Goal: Find specific fact: Find specific fact

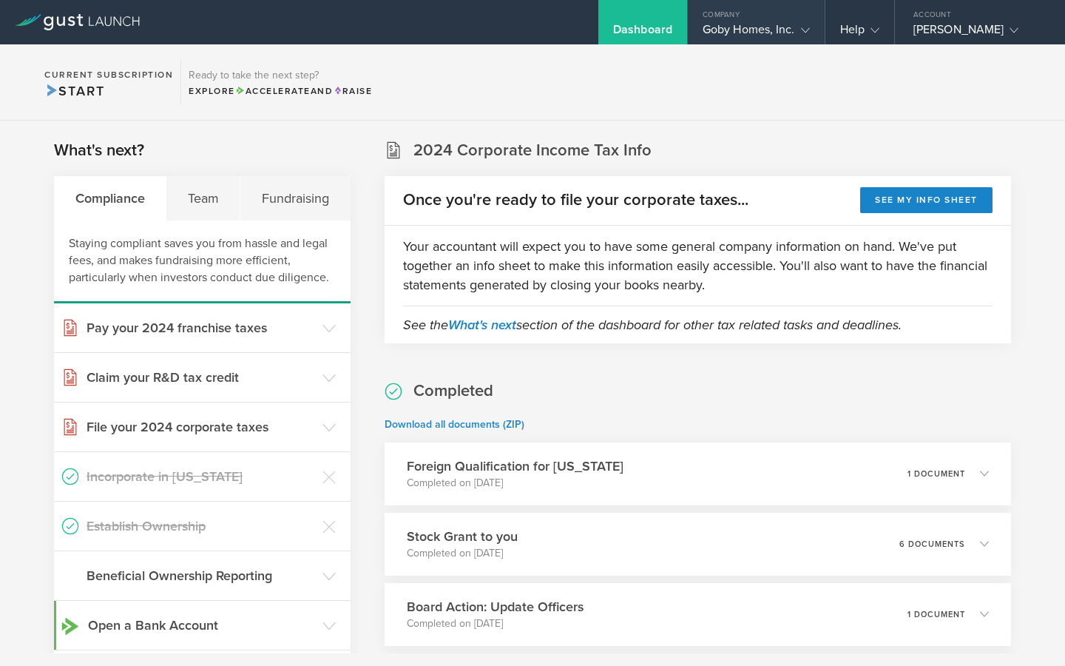
click at [773, 34] on div "Goby Homes, Inc." at bounding box center [756, 33] width 107 height 22
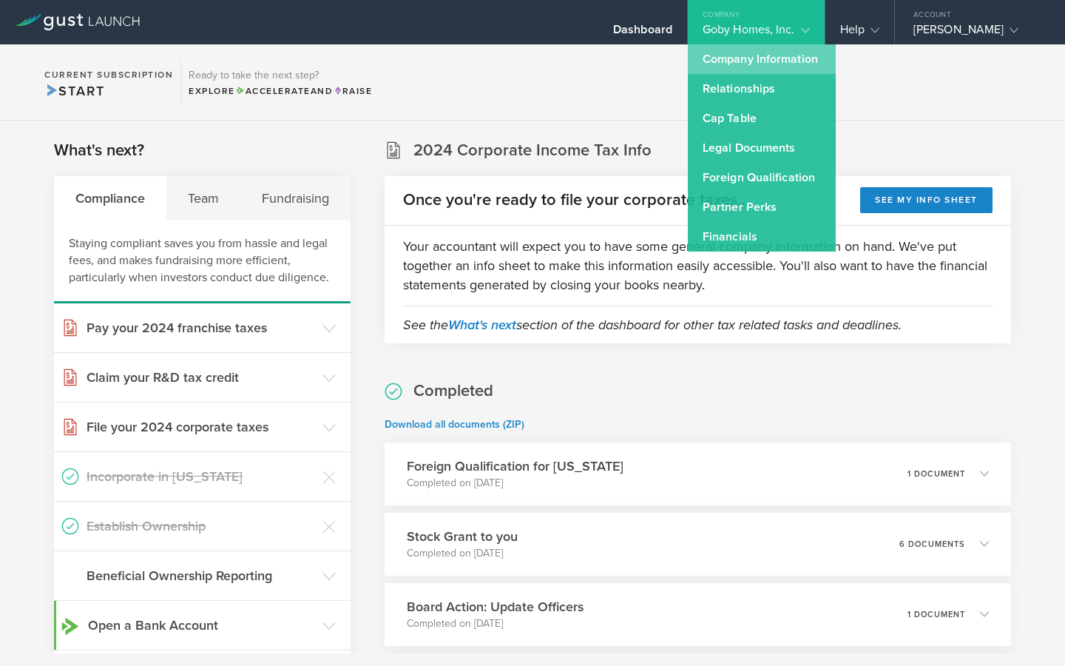
click at [763, 60] on link "Company Information" at bounding box center [762, 59] width 148 height 30
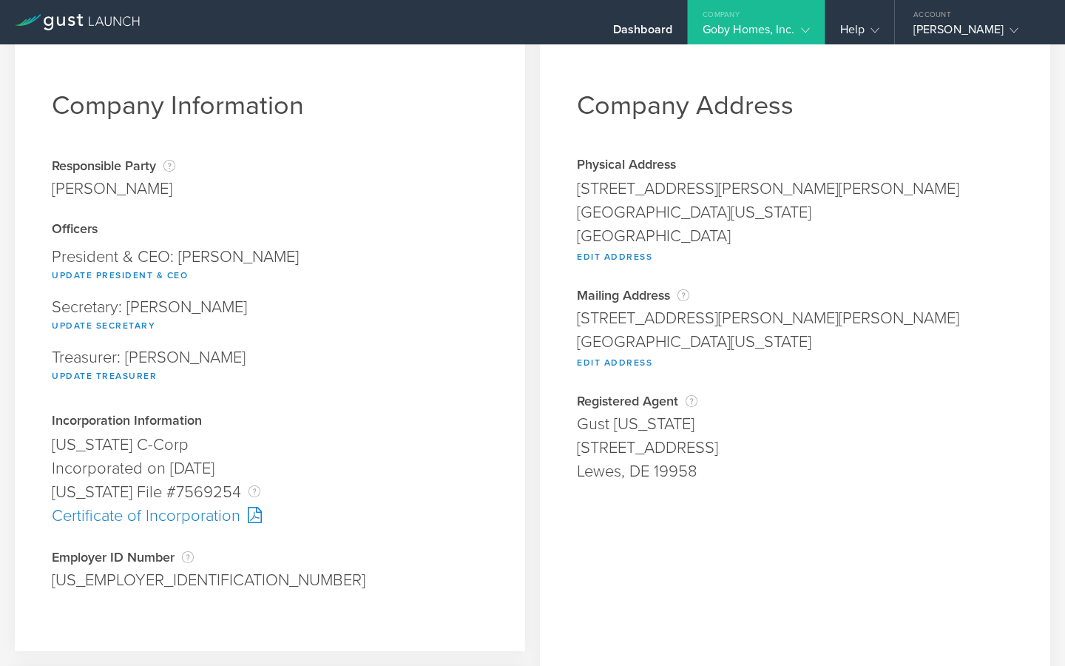
scroll to position [32, 0]
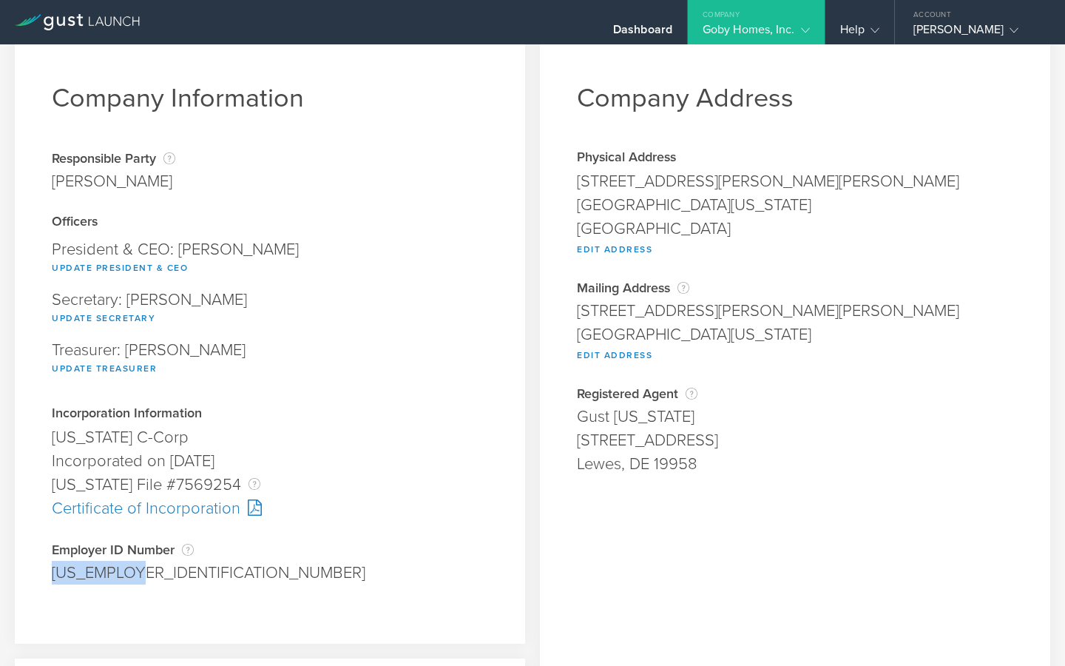
drag, startPoint x: 133, startPoint y: 569, endPoint x: 11, endPoint y: 569, distance: 122.0
click at [11, 569] on div "Company Information Responsible Party The name of the party responsible for fil…" at bounding box center [269, 505] width 525 height 971
copy div "[US_EMPLOYER_IDENTIFICATION_NUMBER]"
click at [663, 30] on div "Dashboard" at bounding box center [642, 33] width 59 height 22
